Goal: Find specific page/section: Find specific page/section

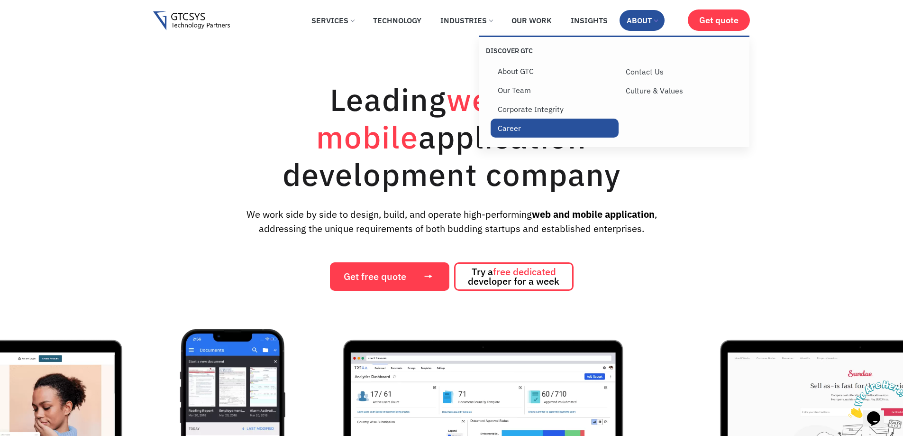
click at [507, 126] on link "Career" at bounding box center [555, 127] width 128 height 19
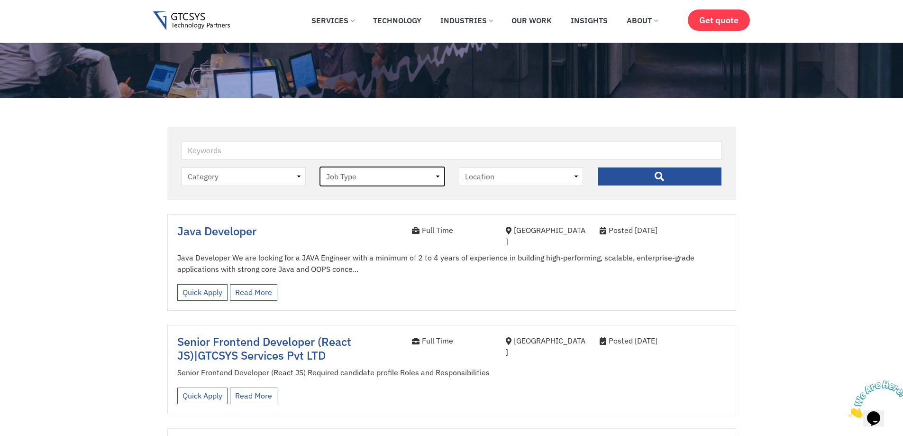
select select "full-time"
click at [320, 167] on select "Job Type [DEMOGRAPHIC_DATA] Internee" at bounding box center [382, 176] width 125 height 19
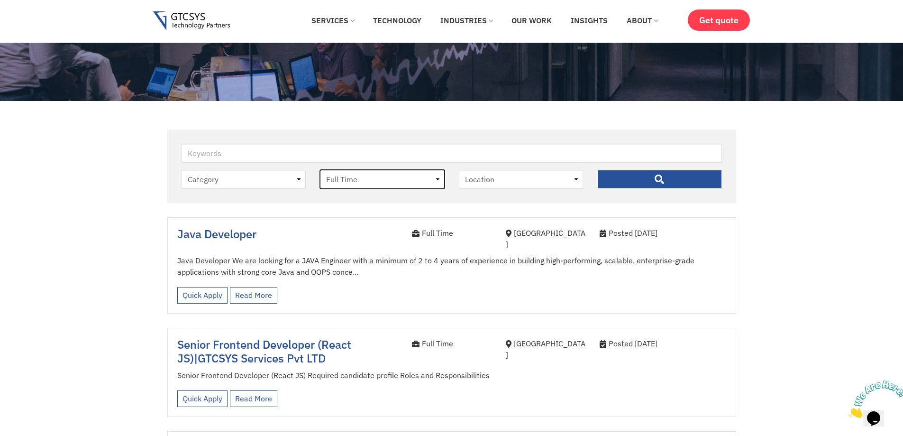
scroll to position [190, 0]
